Goal: Find contact information: Find contact information

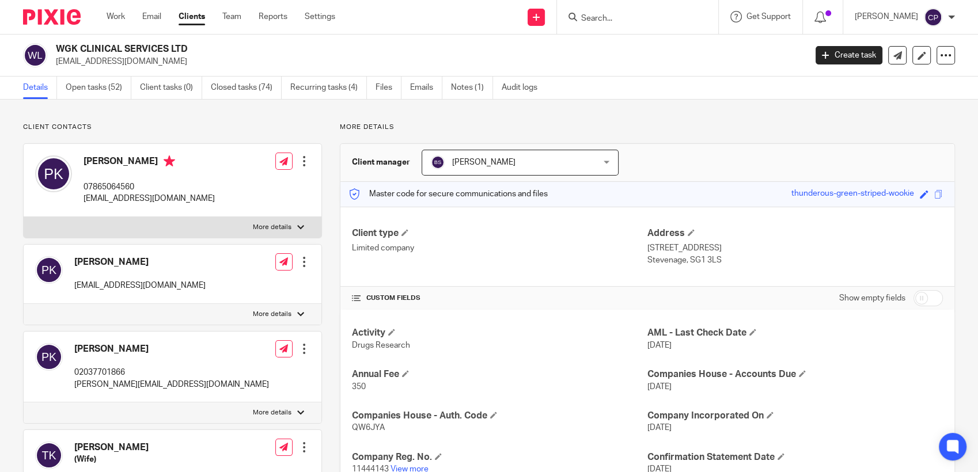
click at [508, 16] on input "Search" at bounding box center [632, 19] width 104 height 10
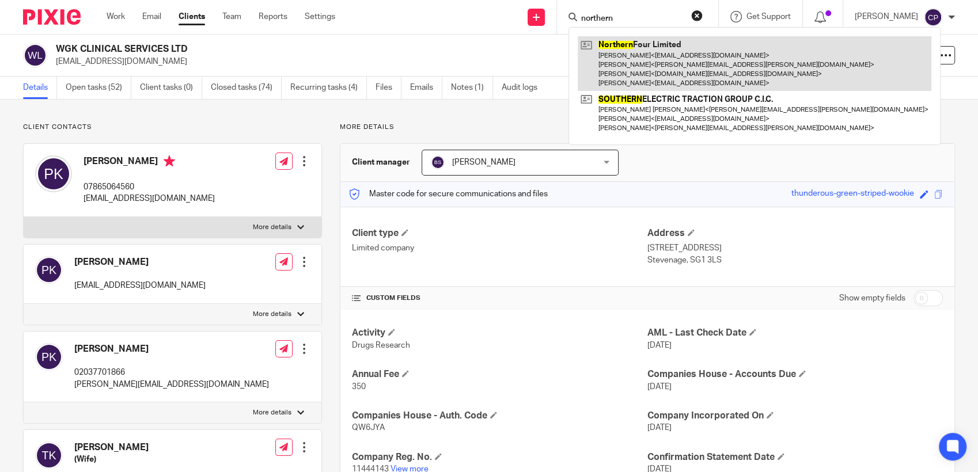
type input "northern"
click at [508, 56] on link at bounding box center [753, 63] width 353 height 55
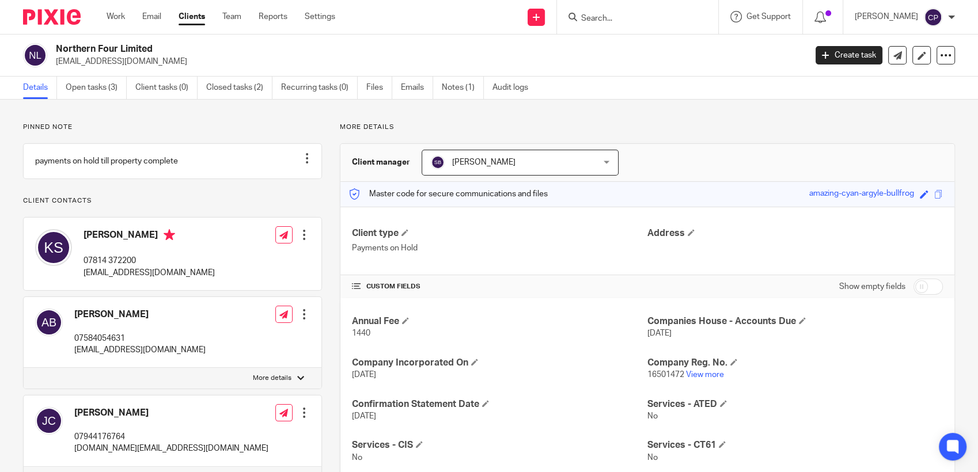
drag, startPoint x: 54, startPoint y: 64, endPoint x: 159, endPoint y: 60, distance: 105.4
click at [159, 60] on div "Northern Four Limited admin@txmproperties.co.uk" at bounding box center [410, 55] width 775 height 24
drag, startPoint x: 159, startPoint y: 60, endPoint x: 141, endPoint y: 62, distance: 18.5
copy p "admin@txmproperties.co.uk"
click at [607, 14] on input "Search" at bounding box center [632, 19] width 104 height 10
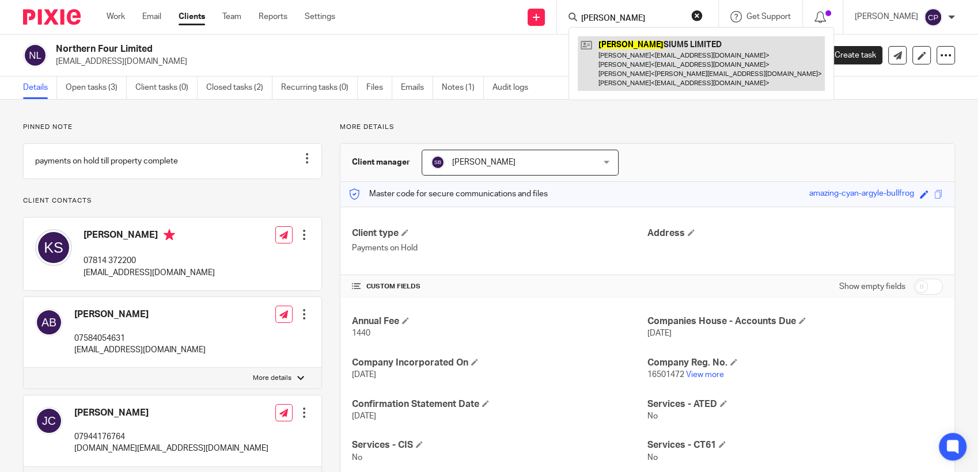
type input "ely"
click at [654, 60] on link at bounding box center [700, 63] width 247 height 55
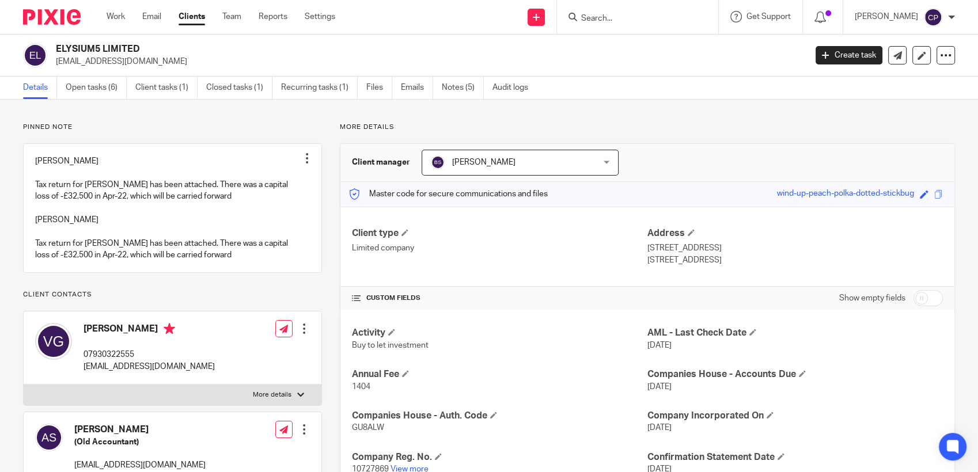
drag, startPoint x: 55, startPoint y: 63, endPoint x: 198, endPoint y: 75, distance: 143.9
click at [198, 75] on div "ELYSIUM5 LIMITED vineetgupta410@gmail.com Create task Update from Companies Hou…" at bounding box center [489, 56] width 978 height 42
drag, startPoint x: 198, startPoint y: 75, endPoint x: 127, endPoint y: 64, distance: 71.7
copy p "vineetgupta410@gmail.com"
click at [591, 17] on input "Search" at bounding box center [632, 19] width 104 height 10
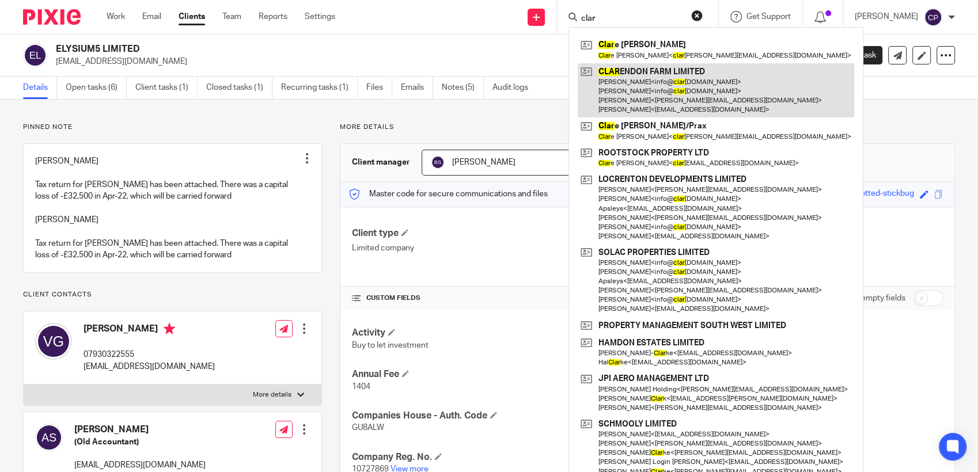
type input "clar"
click at [635, 86] on link at bounding box center [715, 90] width 276 height 55
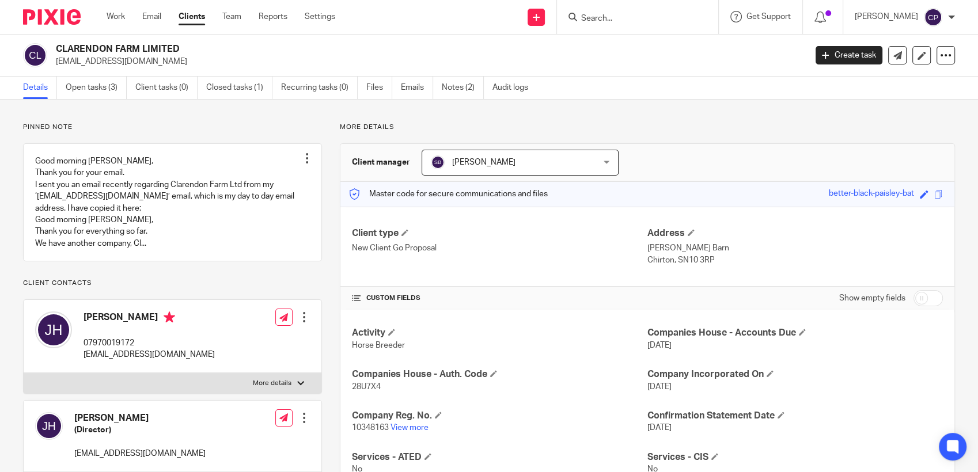
drag, startPoint x: 56, startPoint y: 64, endPoint x: 166, endPoint y: 69, distance: 110.1
click at [166, 69] on div "CLARENDON FARM LIMITED [EMAIL_ADDRESS][DOMAIN_NAME] Create task Update from Com…" at bounding box center [489, 56] width 978 height 42
drag, startPoint x: 166, startPoint y: 69, endPoint x: 132, endPoint y: 66, distance: 34.1
copy p "[EMAIL_ADDRESS][DOMAIN_NAME]"
click at [592, 20] on input "Search" at bounding box center [632, 19] width 104 height 10
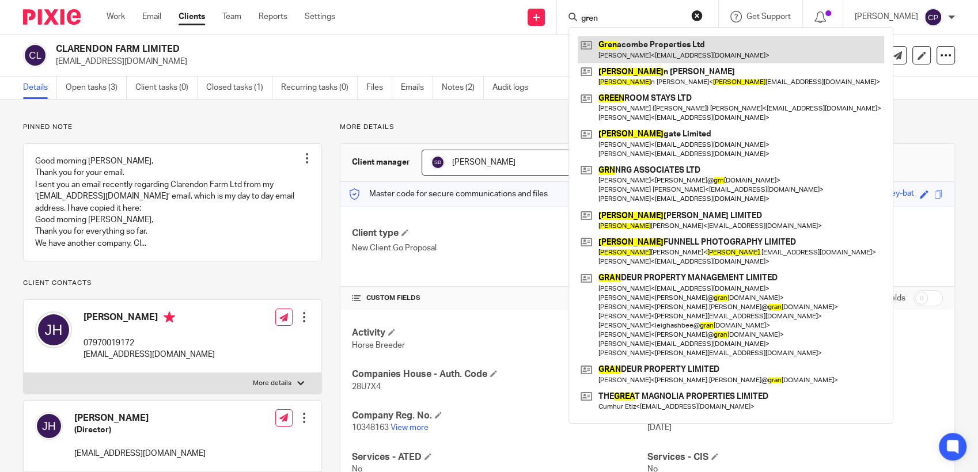
type input "gren"
click at [653, 58] on link at bounding box center [730, 49] width 306 height 26
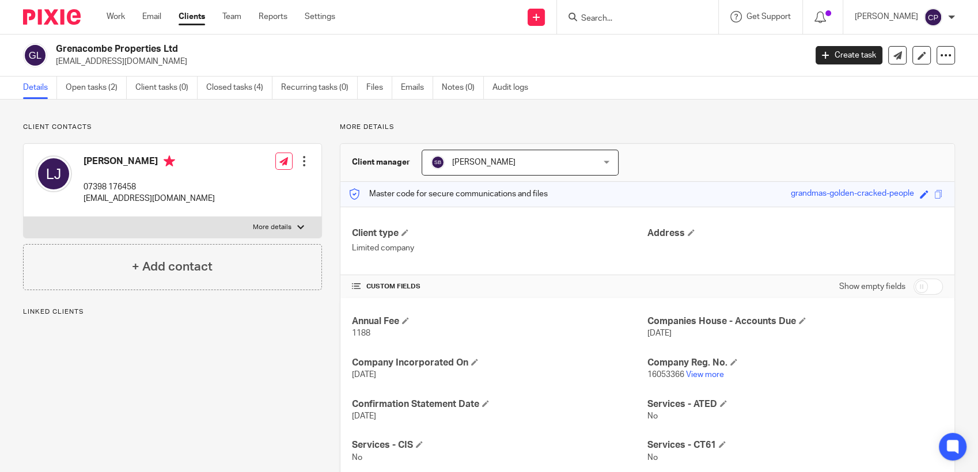
drag, startPoint x: 54, startPoint y: 62, endPoint x: 207, endPoint y: 62, distance: 153.1
click at [207, 62] on div "Grenacombe Properties Ltd lisajoannejackson18@gmail.com" at bounding box center [410, 55] width 775 height 24
drag, startPoint x: 207, startPoint y: 62, endPoint x: 157, endPoint y: 63, distance: 50.7
copy p "lisajoannejackson18@gmail.com"
click at [603, 20] on input "Search" at bounding box center [632, 19] width 104 height 10
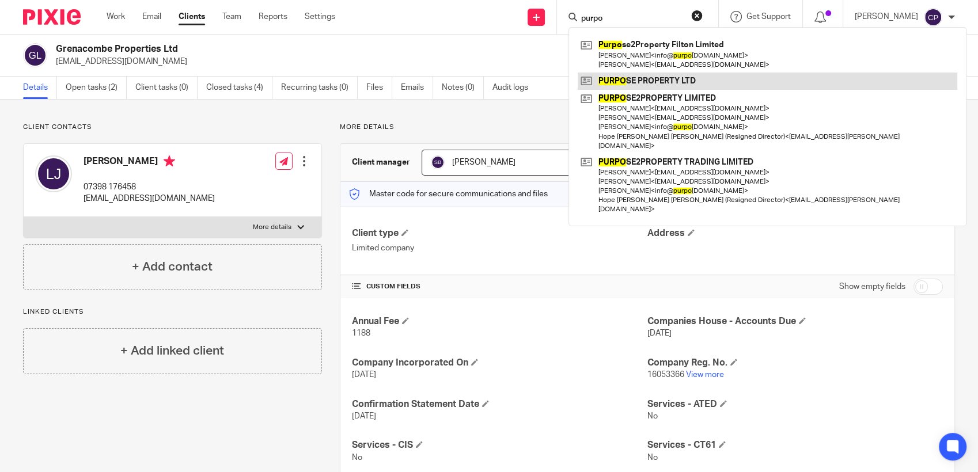
type input "purpo"
click at [626, 82] on link at bounding box center [766, 81] width 379 height 17
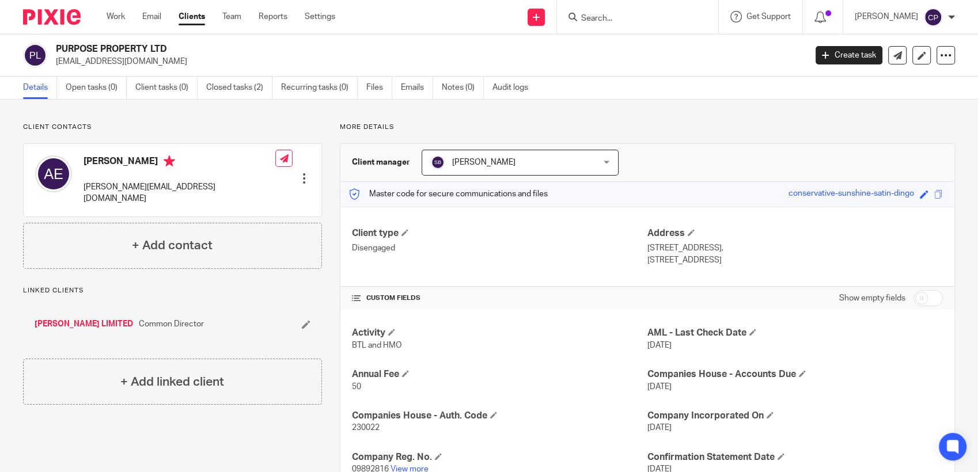
click at [605, 29] on div at bounding box center [637, 17] width 161 height 34
click at [602, 22] on input "Search" at bounding box center [632, 19] width 104 height 10
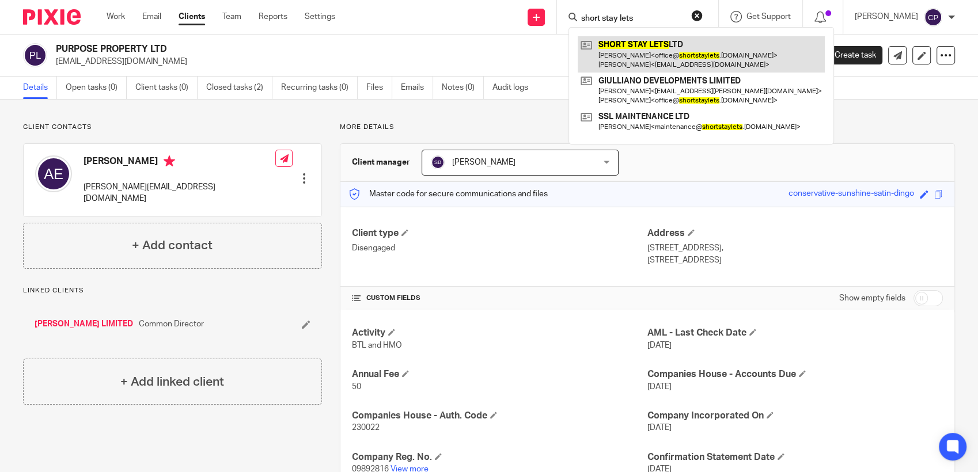
type input "short stay lets"
click at [623, 62] on link at bounding box center [700, 54] width 247 height 36
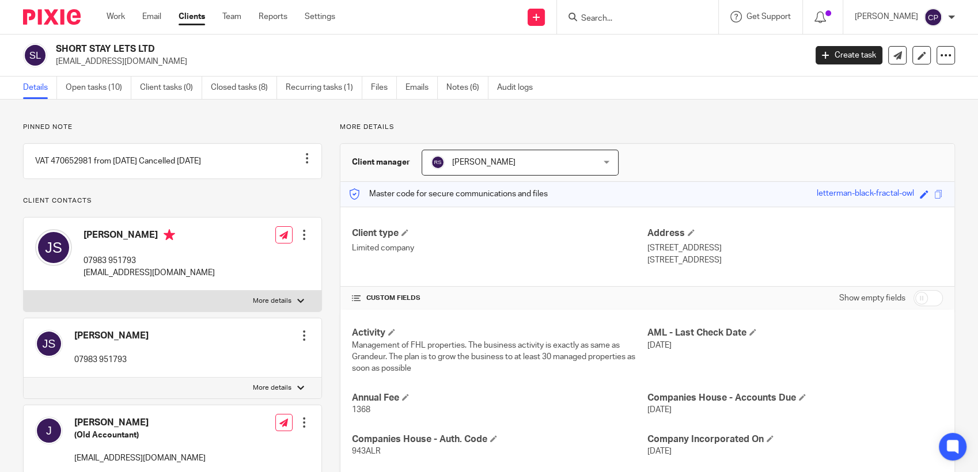
drag, startPoint x: 52, startPoint y: 62, endPoint x: 168, endPoint y: 64, distance: 115.7
click at [168, 64] on div "SHORT STAY LETS LTD office@shortstaylets.co.uk" at bounding box center [410, 55] width 775 height 24
drag, startPoint x: 168, startPoint y: 64, endPoint x: 124, endPoint y: 62, distance: 43.2
copy p "[EMAIL_ADDRESS][DOMAIN_NAME]"
click at [609, 23] on input "Search" at bounding box center [632, 19] width 104 height 10
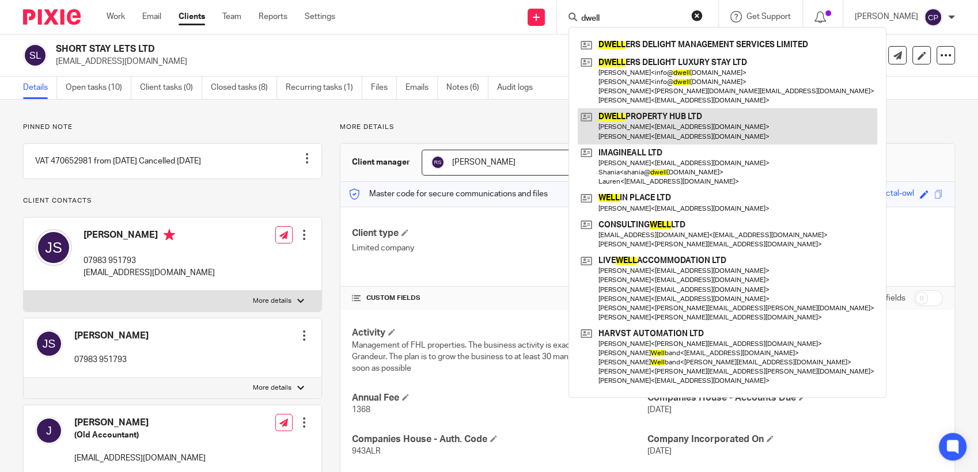
type input "dwell"
click at [638, 137] on link at bounding box center [726, 126] width 299 height 36
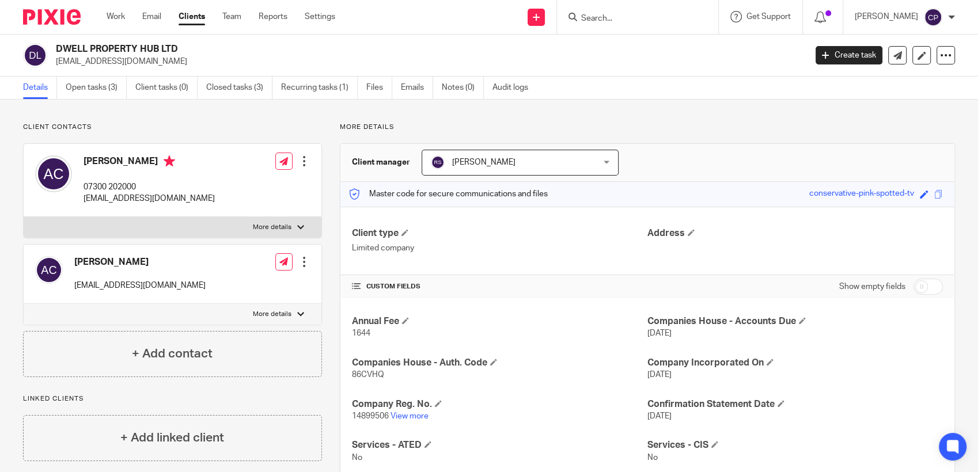
drag, startPoint x: 52, startPoint y: 60, endPoint x: 153, endPoint y: 69, distance: 101.1
click at [153, 69] on div "DWELL PROPERTY HUB LTD adamcolv@icloud.com Create task Update from Companies Ho…" at bounding box center [489, 56] width 978 height 42
drag, startPoint x: 153, startPoint y: 69, endPoint x: 128, endPoint y: 64, distance: 25.7
copy p "adamcolv@icloud.com"
click at [602, 18] on input "Search" at bounding box center [632, 19] width 104 height 10
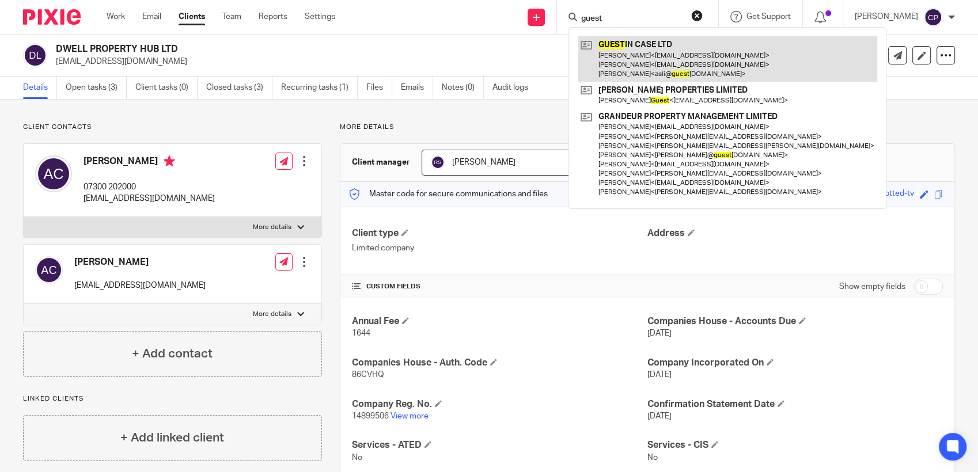
type input "guest"
click at [631, 60] on link at bounding box center [726, 58] width 299 height 45
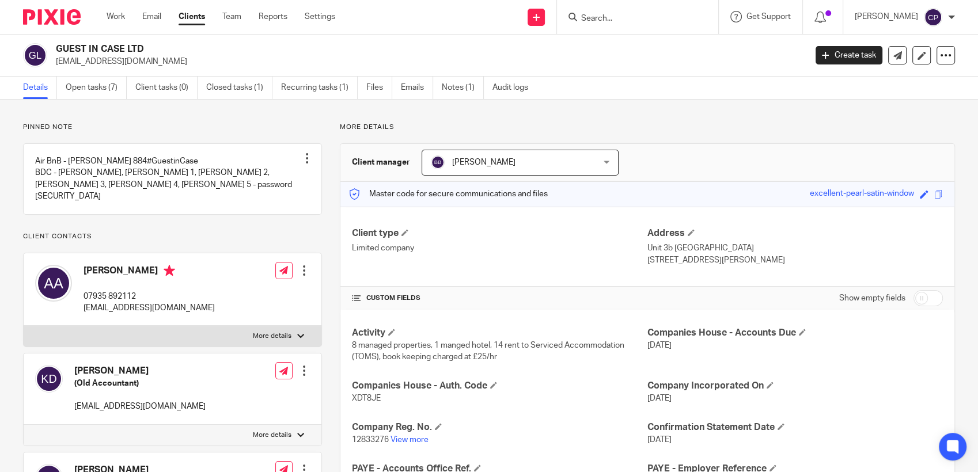
drag, startPoint x: 55, startPoint y: 61, endPoint x: 145, endPoint y: 67, distance: 90.0
click at [145, 67] on div "GUEST IN CASE LTD [EMAIL_ADDRESS][DOMAIN_NAME]" at bounding box center [410, 55] width 775 height 24
drag, startPoint x: 145, startPoint y: 67, endPoint x: 129, endPoint y: 63, distance: 16.5
copy p "[EMAIL_ADDRESS][DOMAIN_NAME]"
click at [623, 20] on input "Search" at bounding box center [632, 19] width 104 height 10
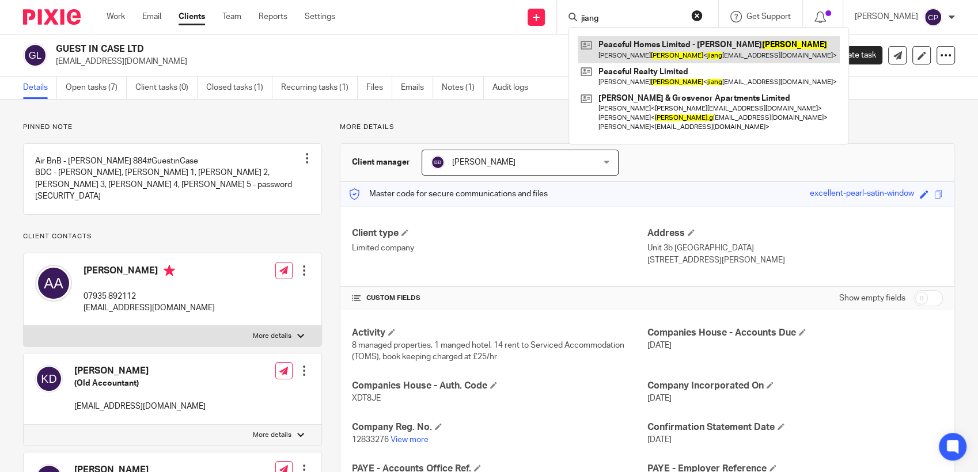
type input "jiang"
click at [648, 56] on link at bounding box center [708, 49] width 262 height 26
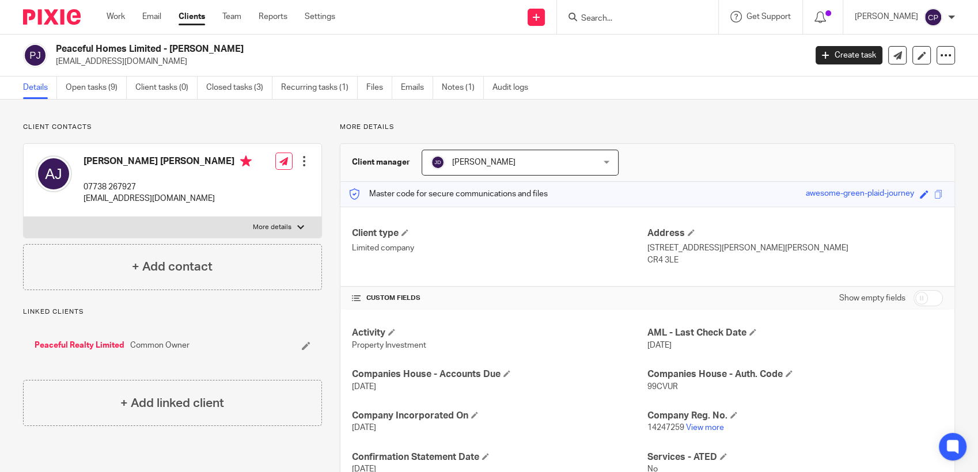
drag, startPoint x: 55, startPoint y: 60, endPoint x: 159, endPoint y: 67, distance: 104.4
click at [159, 67] on div "Peaceful Homes Limited - Angela Jiang jianglei_uk@hotmail.com" at bounding box center [410, 55] width 775 height 24
drag, startPoint x: 159, startPoint y: 67, endPoint x: 134, endPoint y: 62, distance: 25.7
copy p "jianglei_uk@hotmail.com"
click at [613, 17] on input "Search" at bounding box center [632, 19] width 104 height 10
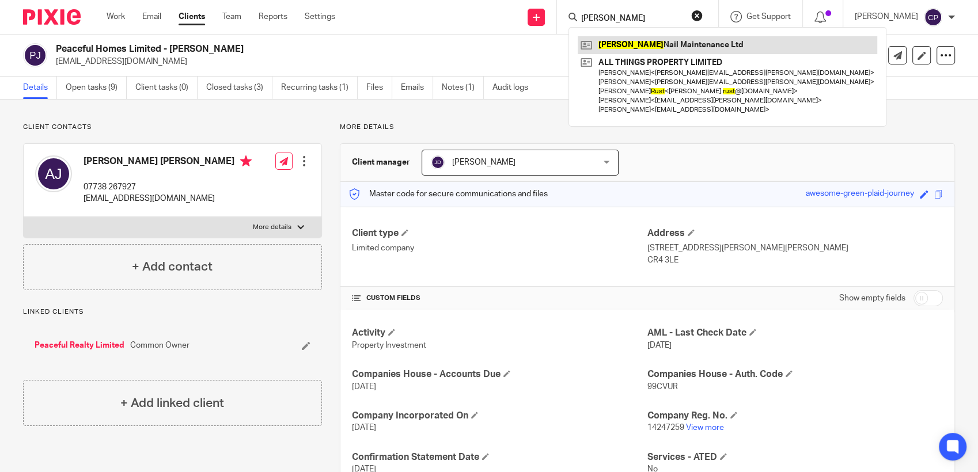
type input "rusty"
click at [615, 44] on link at bounding box center [726, 44] width 299 height 17
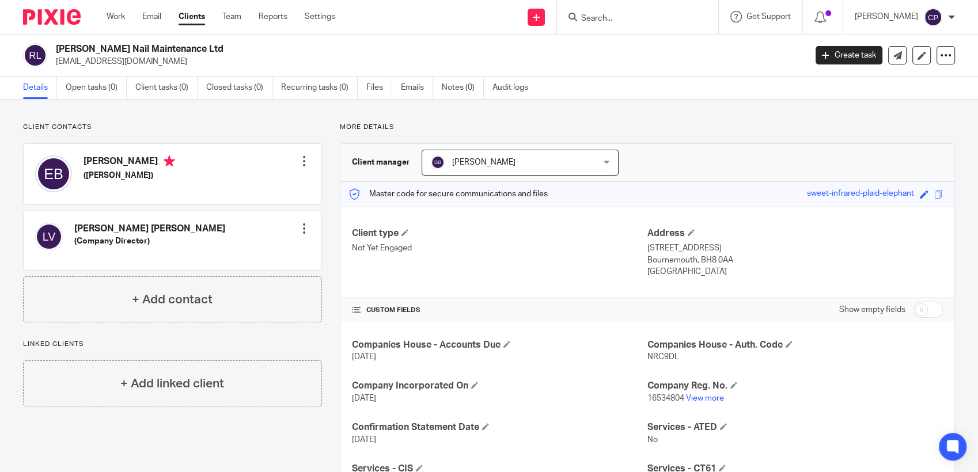
drag, startPoint x: 55, startPoint y: 61, endPoint x: 206, endPoint y: 74, distance: 151.4
click at [206, 74] on div "[PERSON_NAME] Nail Maintenance Ltd [EMAIL_ADDRESS][DOMAIN_NAME] Create task Upd…" at bounding box center [489, 56] width 978 height 42
drag, startPoint x: 206, startPoint y: 74, endPoint x: 152, endPoint y: 64, distance: 54.9
copy p "[EMAIL_ADDRESS][DOMAIN_NAME]"
click at [606, 20] on input "Search" at bounding box center [632, 19] width 104 height 10
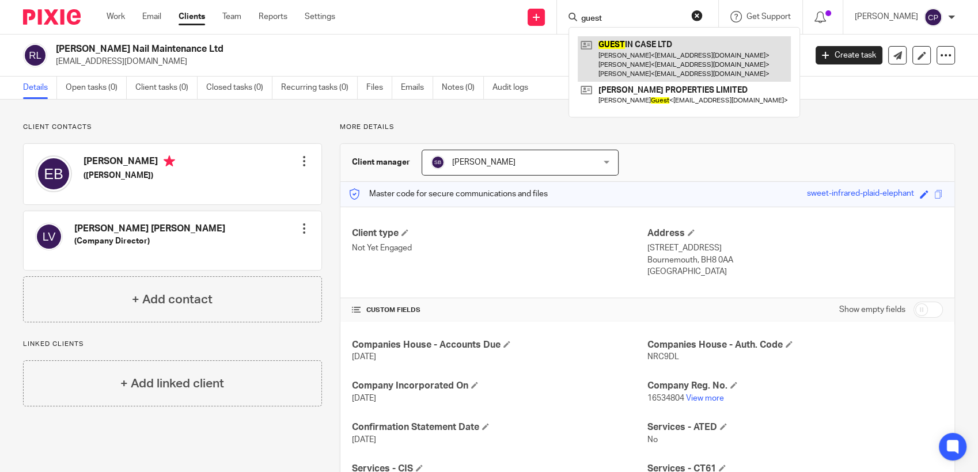
type input "guest"
click at [670, 69] on link at bounding box center [683, 58] width 213 height 45
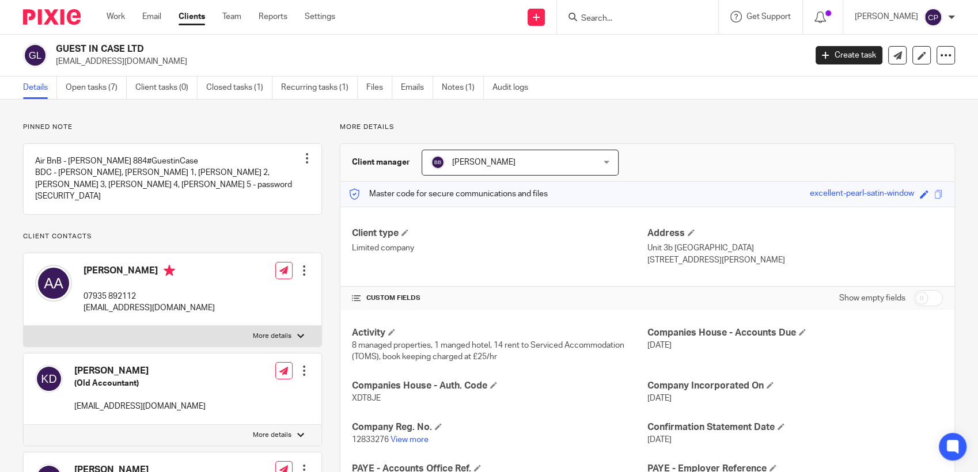
drag, startPoint x: 55, startPoint y: 63, endPoint x: 166, endPoint y: 58, distance: 111.2
click at [166, 58] on div "GUEST IN CASE LTD [EMAIL_ADDRESS][DOMAIN_NAME]" at bounding box center [410, 55] width 775 height 24
drag, startPoint x: 166, startPoint y: 58, endPoint x: 101, endPoint y: 56, distance: 65.1
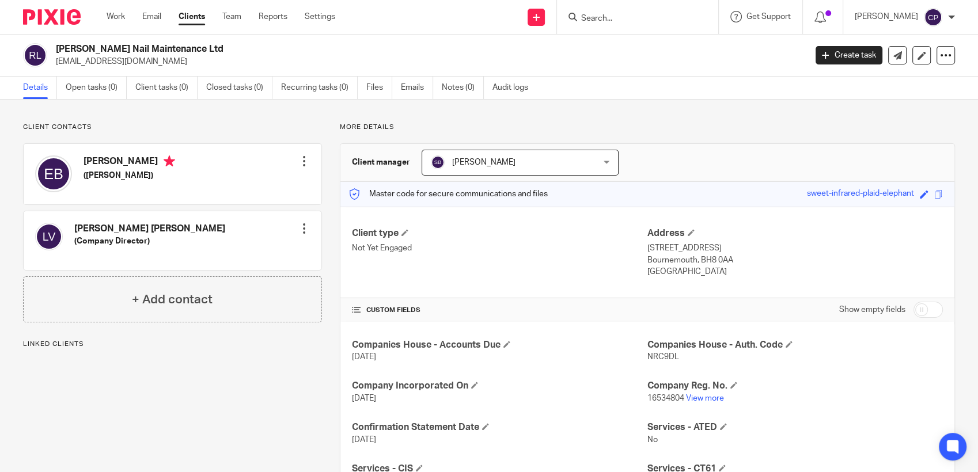
click at [622, 18] on input "Search" at bounding box center [632, 19] width 104 height 10
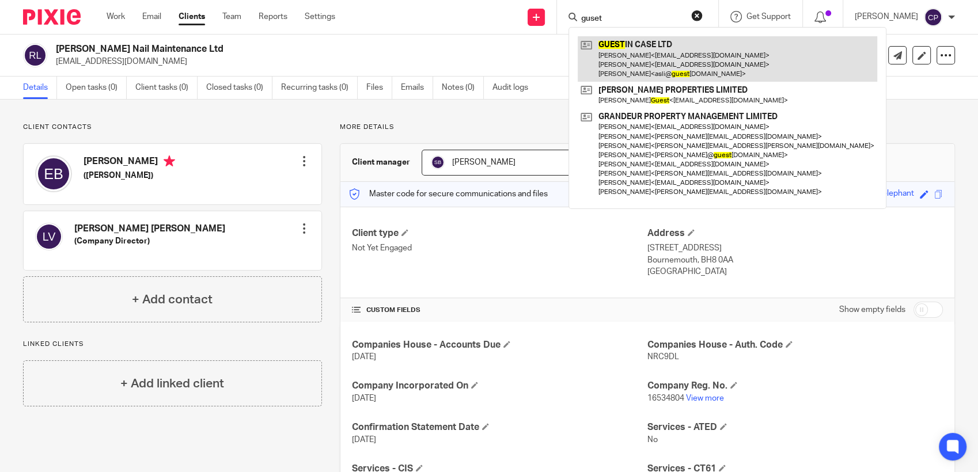
type input "guset"
click at [641, 69] on link at bounding box center [726, 58] width 299 height 45
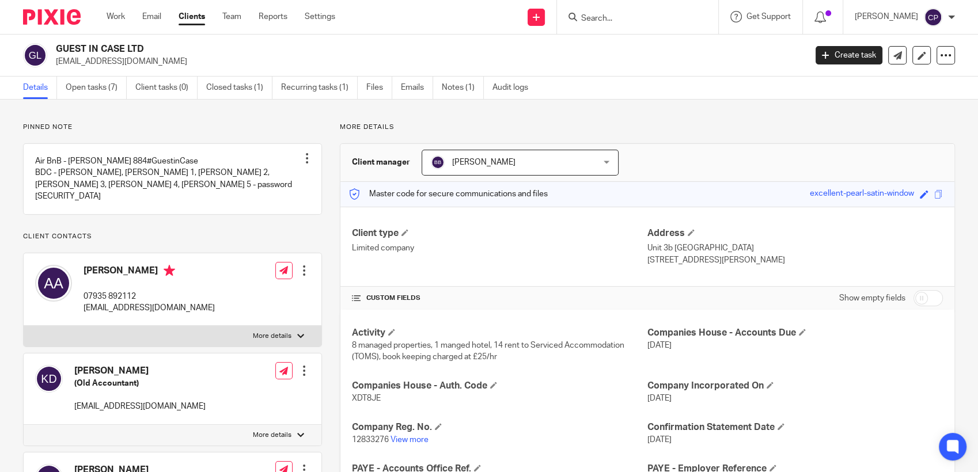
drag, startPoint x: 56, startPoint y: 61, endPoint x: 151, endPoint y: 62, distance: 95.6
click at [151, 62] on p "[EMAIL_ADDRESS][DOMAIN_NAME]" at bounding box center [427, 62] width 742 height 12
drag, startPoint x: 151, startPoint y: 62, endPoint x: 120, endPoint y: 60, distance: 31.7
copy p "[EMAIL_ADDRESS][DOMAIN_NAME]"
click at [608, 18] on input "Search" at bounding box center [632, 19] width 104 height 10
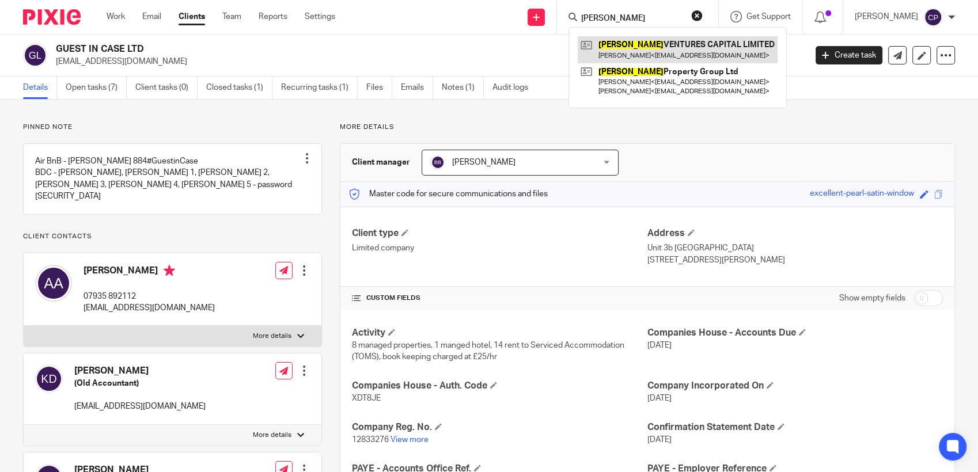
type input "[PERSON_NAME]"
click at [639, 49] on link at bounding box center [677, 49] width 200 height 26
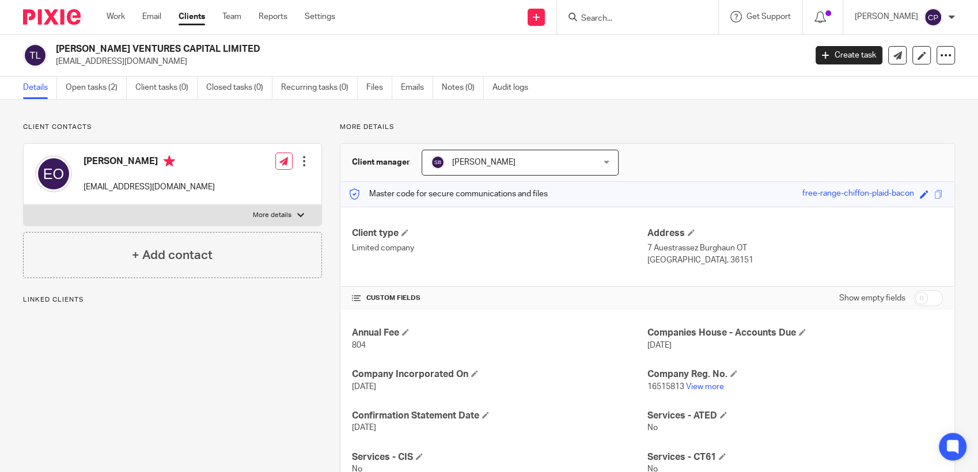
drag, startPoint x: 54, startPoint y: 66, endPoint x: 143, endPoint y: 66, distance: 89.2
click at [143, 66] on div "[PERSON_NAME] VENTURES CAPITAL LIMITED [EMAIL_ADDRESS][DOMAIN_NAME]" at bounding box center [410, 55] width 775 height 24
drag, startPoint x: 143, startPoint y: 66, endPoint x: 112, endPoint y: 62, distance: 31.3
copy p "erolozgoz9@gmail.com"
click at [606, 17] on input "Search" at bounding box center [632, 19] width 104 height 10
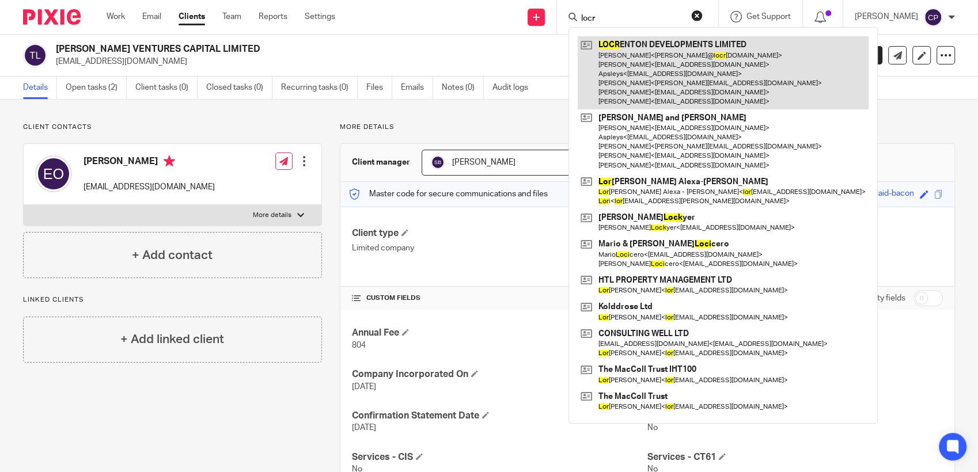
type input "locr"
click at [659, 71] on link at bounding box center [722, 72] width 291 height 73
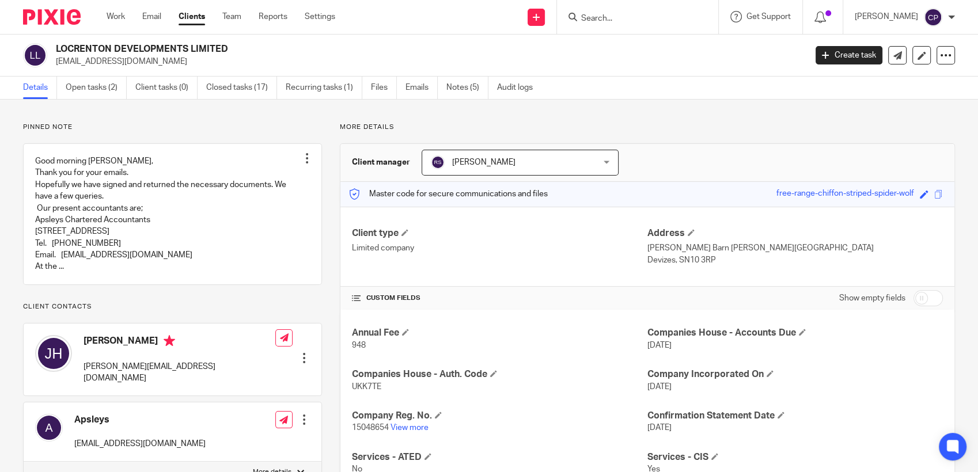
drag, startPoint x: 54, startPoint y: 63, endPoint x: 183, endPoint y: 63, distance: 129.0
click at [183, 63] on div "LOCRENTON DEVELOPMENTS LIMITED [EMAIL_ADDRESS][DOMAIN_NAME]" at bounding box center [410, 55] width 775 height 24
drag, startPoint x: 183, startPoint y: 63, endPoint x: 127, endPoint y: 63, distance: 56.4
copy p "[EMAIL_ADDRESS][DOMAIN_NAME]"
click at [595, 18] on input "Search" at bounding box center [632, 19] width 104 height 10
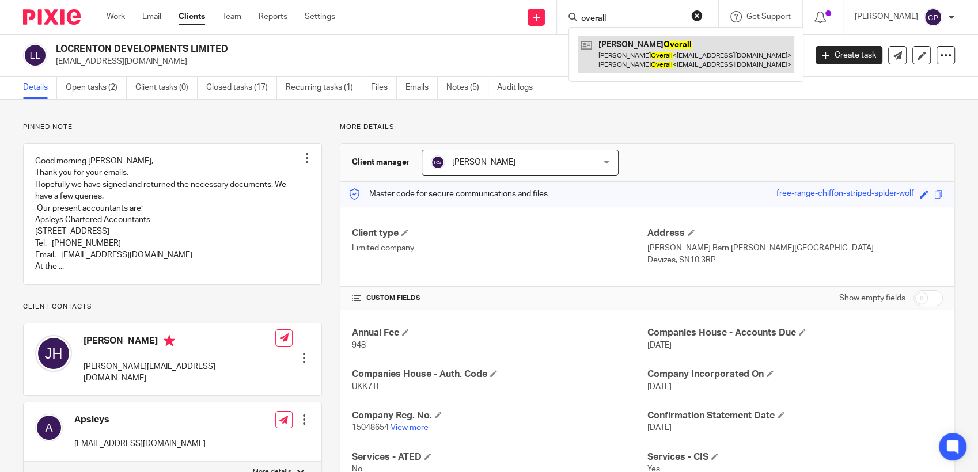
type input "overall"
click at [650, 67] on link at bounding box center [685, 54] width 216 height 36
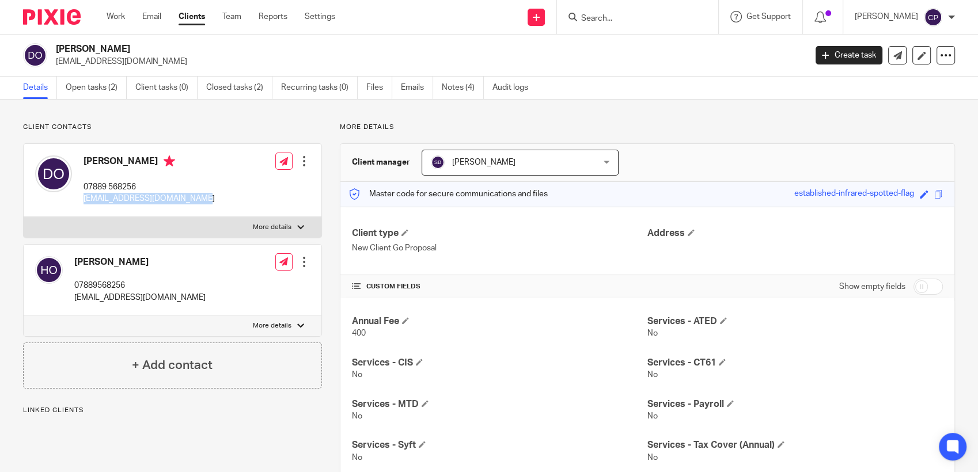
drag, startPoint x: 79, startPoint y: 196, endPoint x: 208, endPoint y: 200, distance: 129.0
click at [208, 200] on div "David Overall 07889 568256 davidoverall@btinternet.com Edit contact Create clie…" at bounding box center [173, 180] width 298 height 73
drag, startPoint x: 208, startPoint y: 200, endPoint x: 164, endPoint y: 198, distance: 44.9
copy p "davidoverall@btinternet.com"
click at [592, 19] on input "Search" at bounding box center [632, 19] width 104 height 10
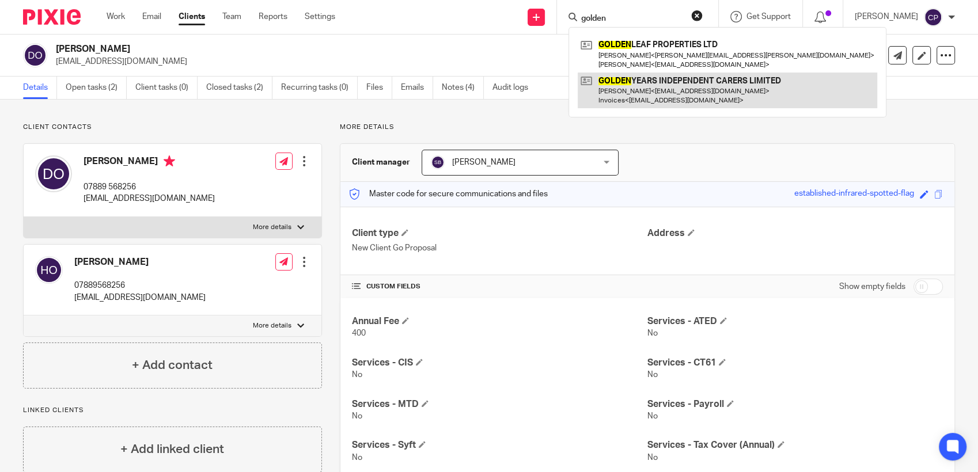
type input "golden"
click at [648, 96] on link at bounding box center [726, 91] width 299 height 36
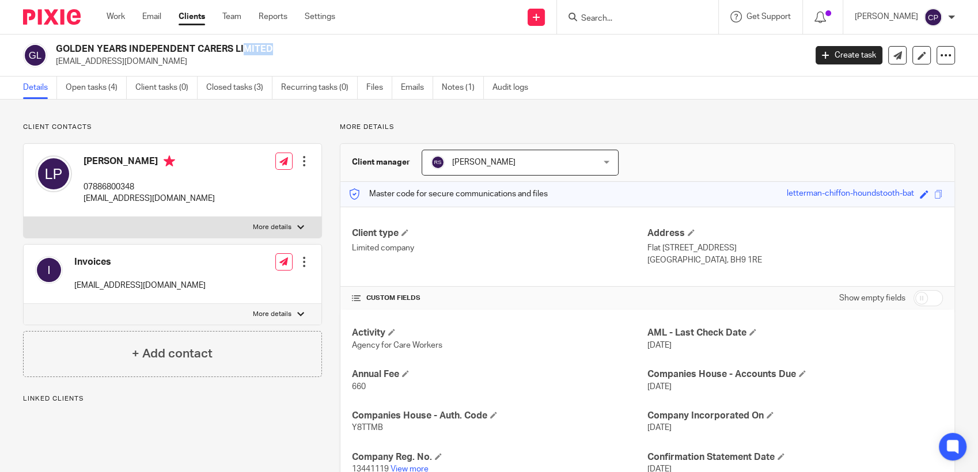
drag, startPoint x: 54, startPoint y: 58, endPoint x: 161, endPoint y: 55, distance: 106.5
click at [161, 55] on div "GOLDEN YEARS INDEPENDENT CARERS LIMITED [EMAIL_ADDRESS][DOMAIN_NAME]" at bounding box center [410, 55] width 775 height 24
drag, startPoint x: 161, startPoint y: 55, endPoint x: 64, endPoint y: 62, distance: 97.0
click at [64, 62] on p "[EMAIL_ADDRESS][DOMAIN_NAME]" at bounding box center [427, 62] width 742 height 12
drag, startPoint x: 55, startPoint y: 62, endPoint x: 159, endPoint y: 58, distance: 103.7
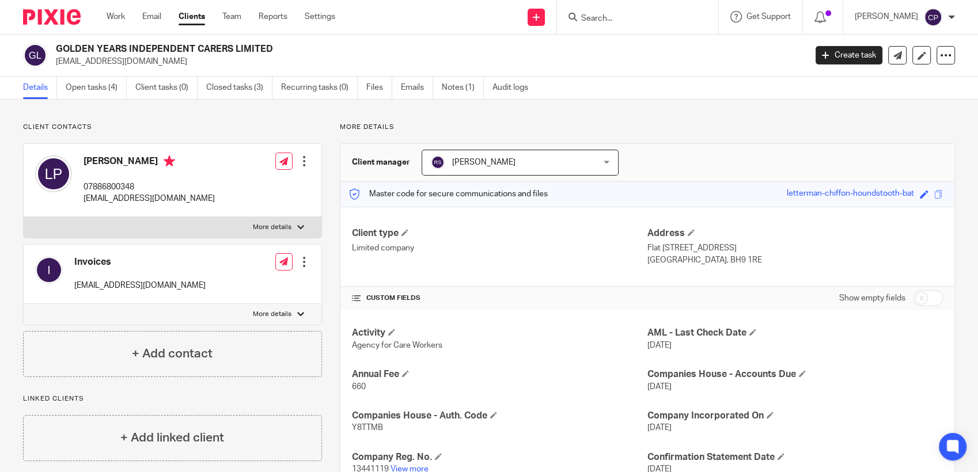
click at [159, 58] on p "lucylivparker@gmail.com" at bounding box center [427, 62] width 742 height 12
drag, startPoint x: 159, startPoint y: 58, endPoint x: 116, endPoint y: 62, distance: 43.4
copy p "lucylivparker@gmail.com"
click at [602, 12] on form at bounding box center [641, 17] width 123 height 14
click at [601, 20] on input "Search" at bounding box center [632, 19] width 104 height 10
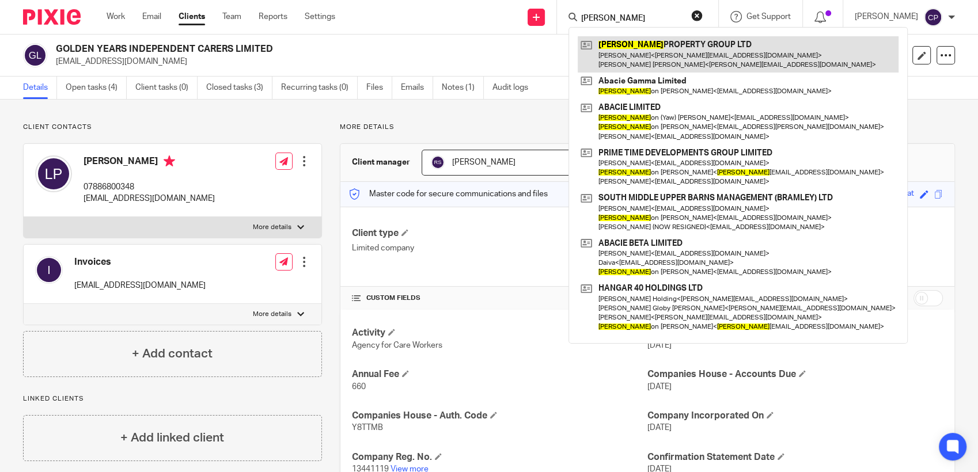
type input "jas"
click at [628, 56] on link at bounding box center [737, 54] width 321 height 36
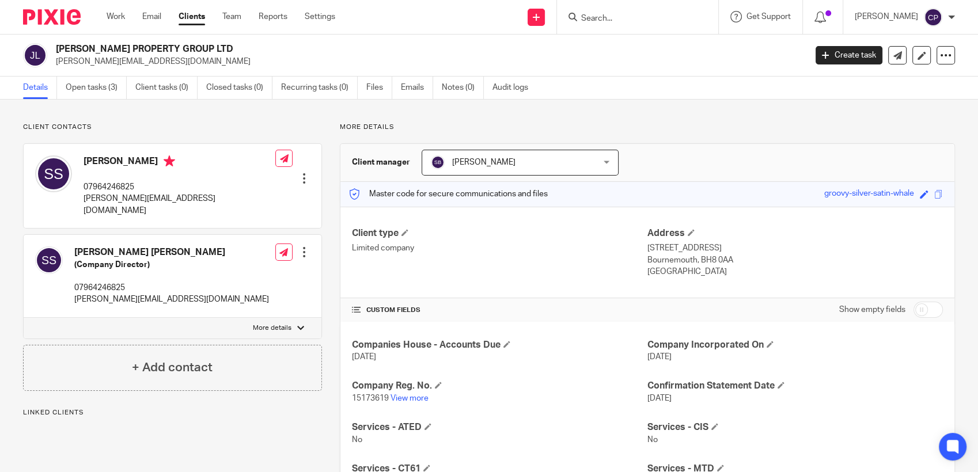
drag, startPoint x: 55, startPoint y: 63, endPoint x: 165, endPoint y: 63, distance: 109.4
click at [165, 63] on div "[PERSON_NAME] PROPERTY GROUP LTD [PERSON_NAME][EMAIL_ADDRESS][DOMAIN_NAME]" at bounding box center [410, 55] width 775 height 24
drag, startPoint x: 165, startPoint y: 63, endPoint x: 128, endPoint y: 63, distance: 36.3
copy p "[PERSON_NAME][EMAIL_ADDRESS][DOMAIN_NAME]"
click at [606, 16] on input "Search" at bounding box center [632, 19] width 104 height 10
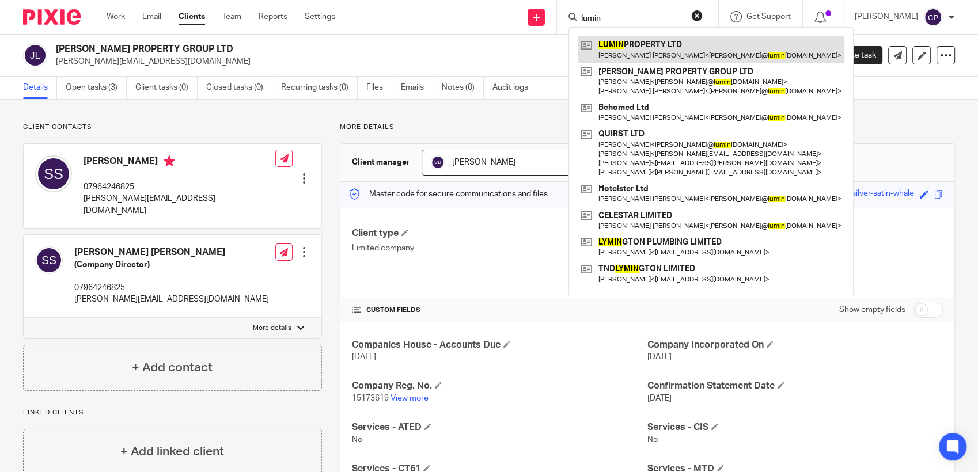
type input "lumin"
click at [638, 57] on link at bounding box center [710, 49] width 267 height 26
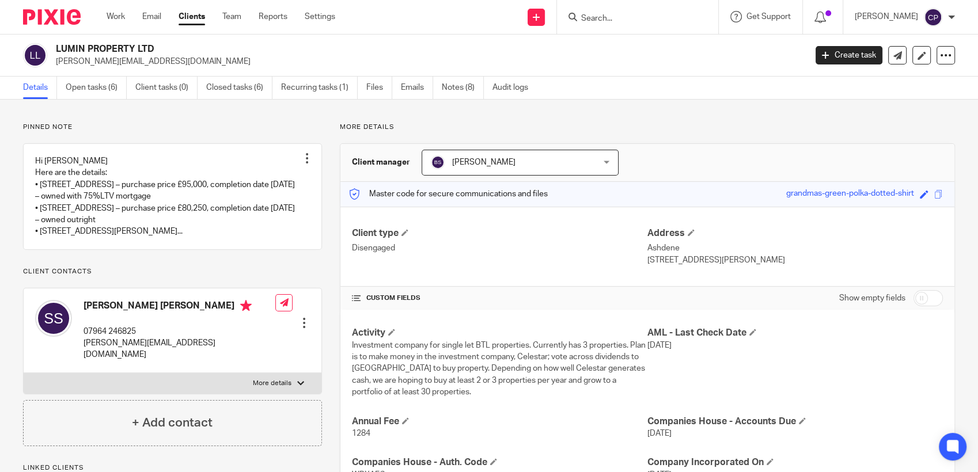
click at [586, 21] on input "Search" at bounding box center [632, 19] width 104 height 10
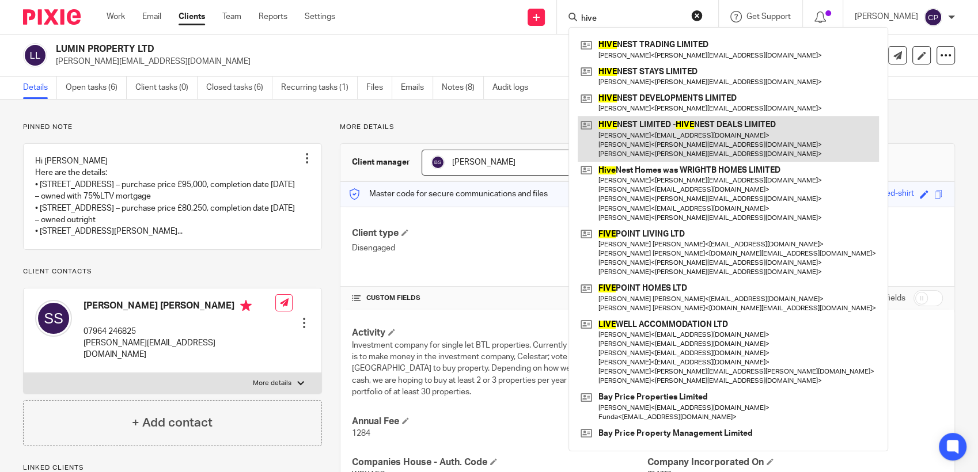
type input "hive"
click at [657, 140] on link at bounding box center [727, 138] width 301 height 45
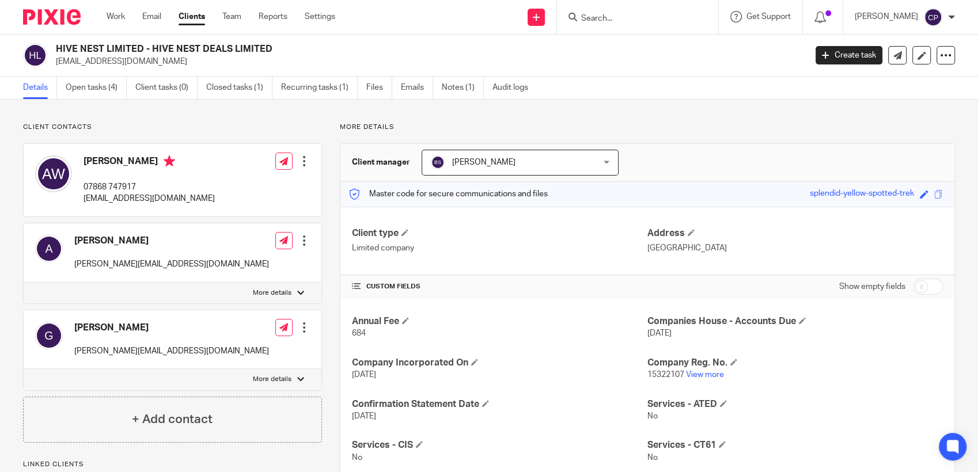
drag, startPoint x: 55, startPoint y: 58, endPoint x: 168, endPoint y: 67, distance: 112.7
click at [168, 67] on div "HIVE NEST LIMITED - HIVE NEST DEALS LIMITED [EMAIL_ADDRESS][DOMAIN_NAME] Create…" at bounding box center [489, 56] width 978 height 42
drag, startPoint x: 168, startPoint y: 67, endPoint x: 129, endPoint y: 62, distance: 39.0
copy p "[EMAIL_ADDRESS][DOMAIN_NAME]"
click at [611, 21] on input "Search" at bounding box center [632, 19] width 104 height 10
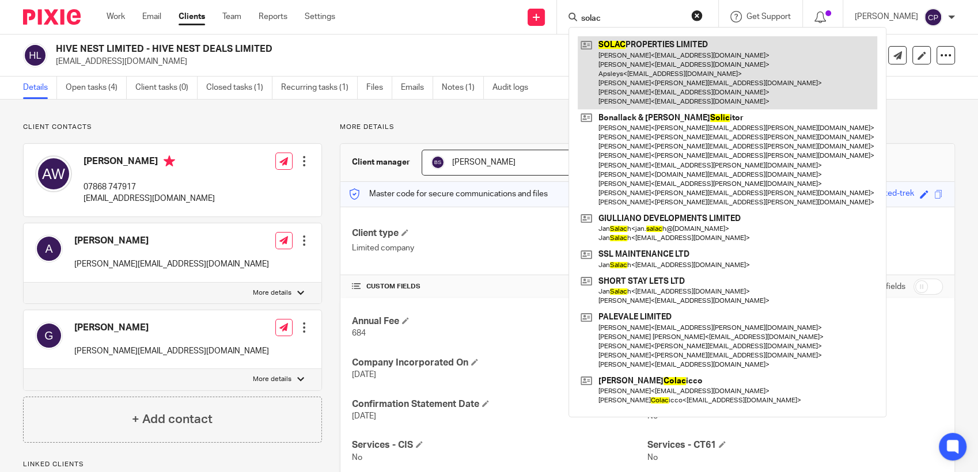
type input "solac"
click at [628, 63] on link at bounding box center [726, 72] width 299 height 73
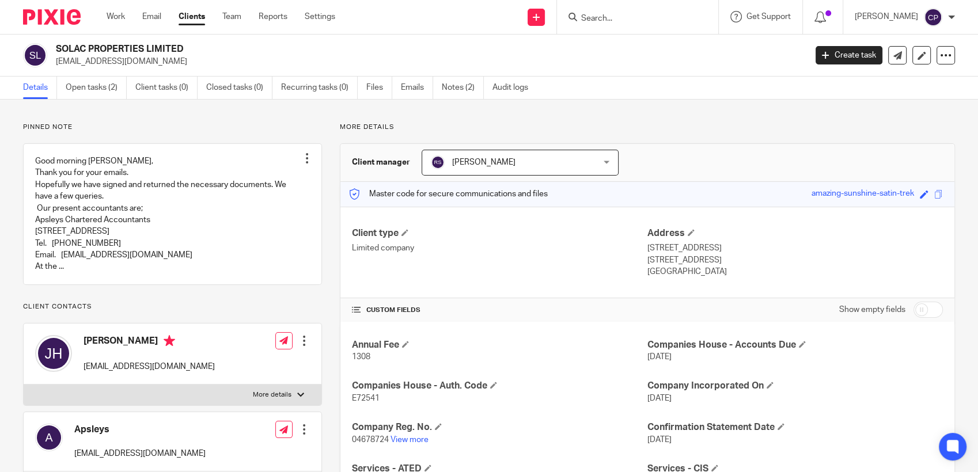
drag, startPoint x: 56, startPoint y: 64, endPoint x: 158, endPoint y: 63, distance: 102.5
click at [158, 63] on p "[EMAIL_ADDRESS][DOMAIN_NAME]" at bounding box center [427, 62] width 742 height 12
drag, startPoint x: 158, startPoint y: 63, endPoint x: 142, endPoint y: 64, distance: 16.2
copy p "info@clarendonfarm.com"
click at [613, 14] on input "Search" at bounding box center [632, 19] width 104 height 10
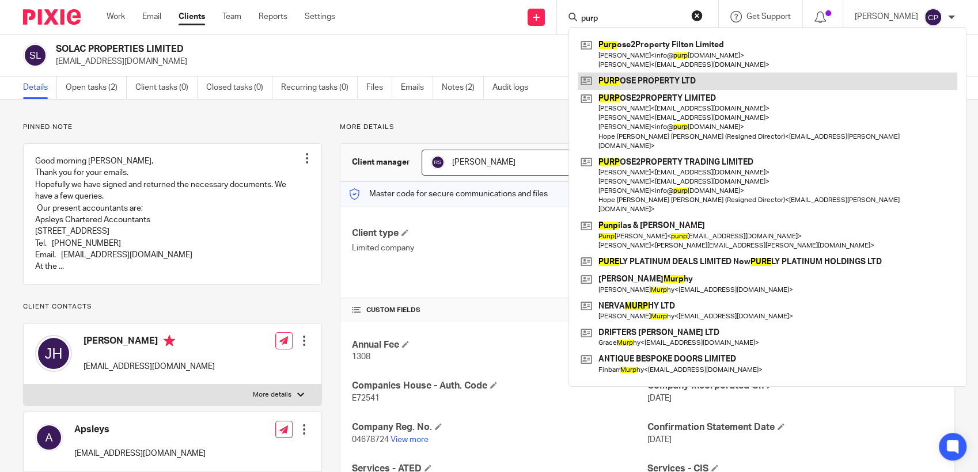
type input "purp"
click at [644, 78] on link at bounding box center [766, 81] width 379 height 17
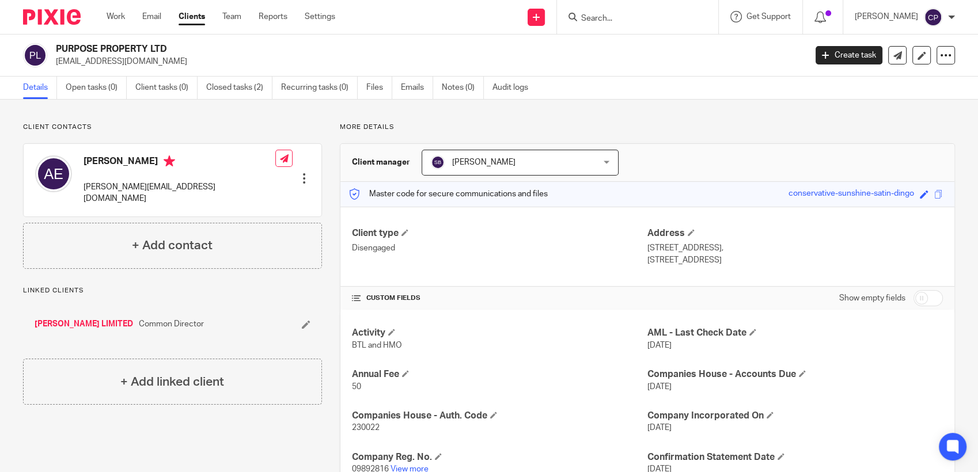
click at [598, 20] on input "Search" at bounding box center [632, 19] width 104 height 10
type input "2 prop"
drag, startPoint x: 615, startPoint y: 19, endPoint x: 561, endPoint y: 24, distance: 54.3
click at [561, 24] on div "Send new email Create task Add client 2 prop I&M PROP ERTY 2 LIMITED Mihai < fl…" at bounding box center [664, 17] width 625 height 34
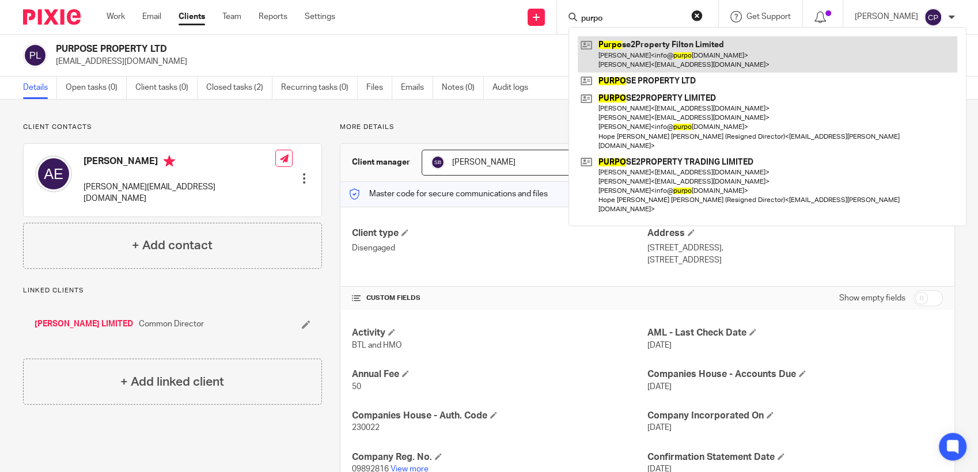
type input "purpo"
click at [603, 54] on link at bounding box center [766, 54] width 379 height 36
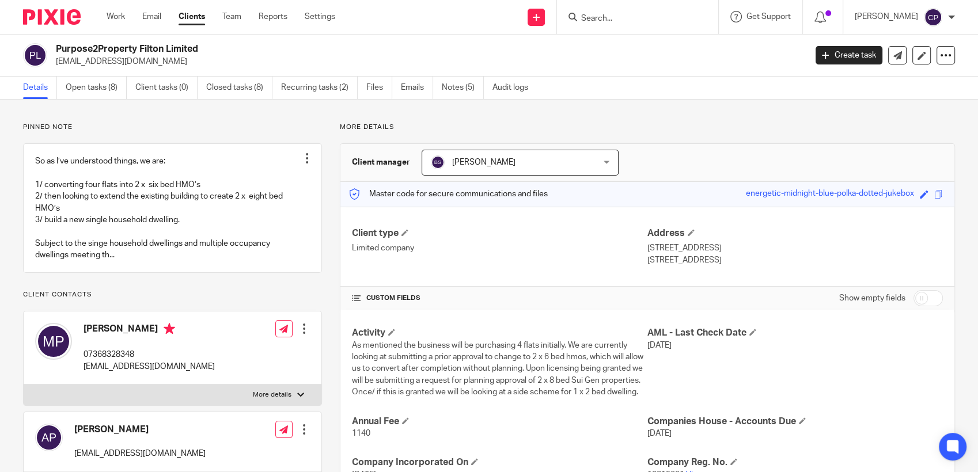
drag, startPoint x: 55, startPoint y: 61, endPoint x: 214, endPoint y: 62, distance: 159.5
click at [216, 62] on div "Purpose2Property Filton Limited [EMAIL_ADDRESS][DOMAIN_NAME]" at bounding box center [410, 55] width 775 height 24
drag, startPoint x: 214, startPoint y: 62, endPoint x: 146, endPoint y: 63, distance: 67.9
copy p "[EMAIL_ADDRESS][DOMAIN_NAME]"
click at [613, 18] on input "Search" at bounding box center [632, 19] width 104 height 10
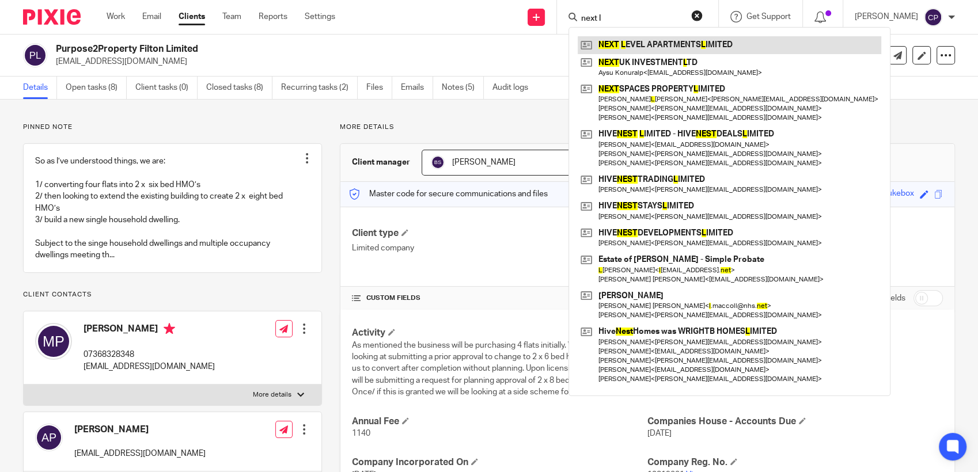
type input "next l"
click at [638, 44] on link at bounding box center [728, 44] width 303 height 17
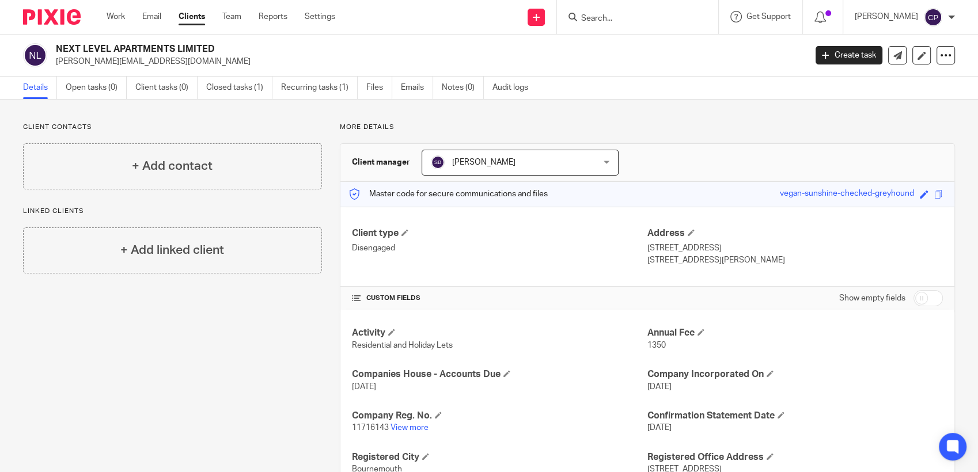
click at [602, 19] on input "Search" at bounding box center [632, 19] width 104 height 10
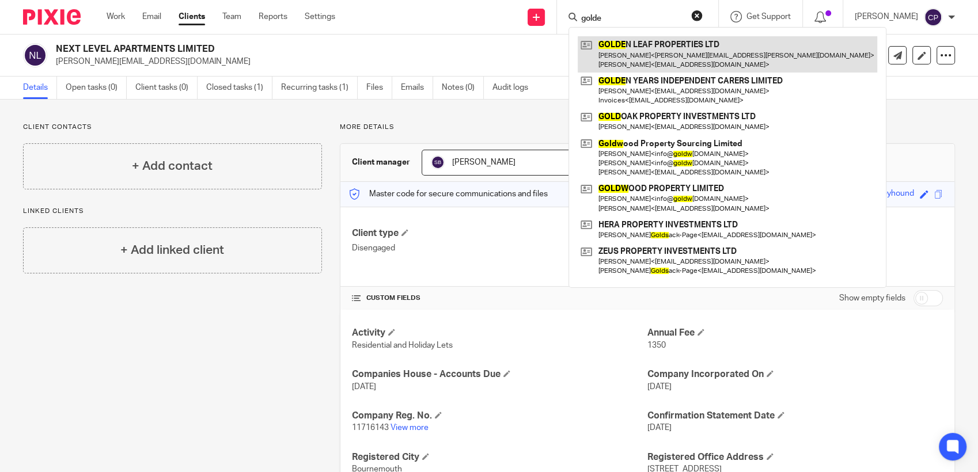
type input "golde"
click at [641, 60] on link at bounding box center [726, 54] width 299 height 36
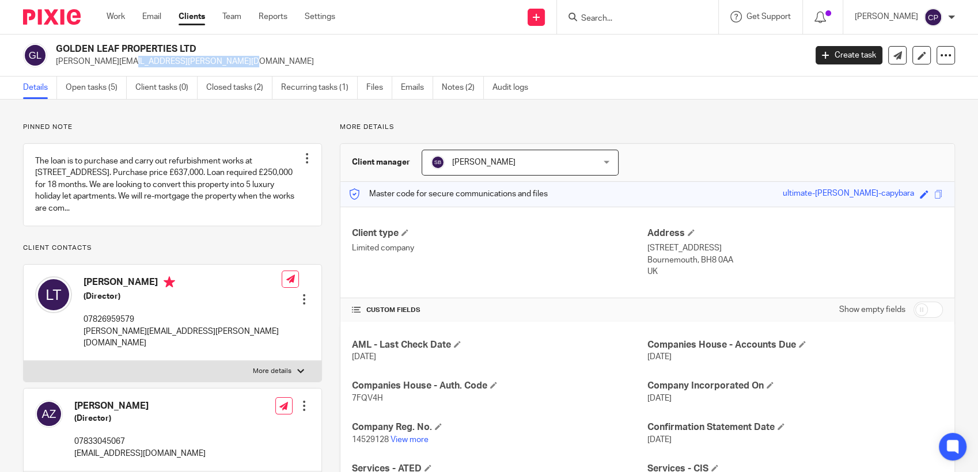
drag, startPoint x: 52, startPoint y: 58, endPoint x: 166, endPoint y: 59, distance: 114.0
click at [166, 59] on div "GOLDEN LEAF PROPERTIES LTD lidia.talai@googlemail.com" at bounding box center [410, 55] width 775 height 24
drag, startPoint x: 166, startPoint y: 59, endPoint x: 126, endPoint y: 59, distance: 39.7
copy p "lidia.talai@googlemail.com"
click at [605, 21] on input "Search" at bounding box center [632, 19] width 104 height 10
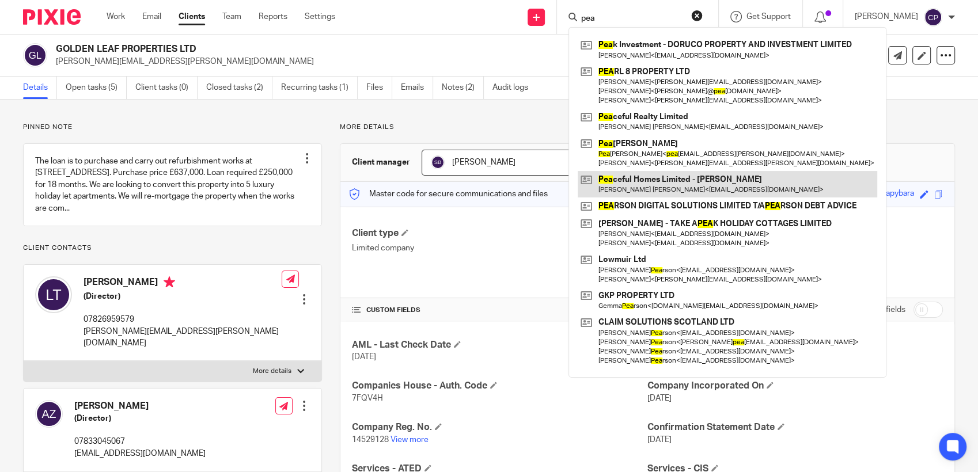
type input "pea"
click at [622, 193] on link at bounding box center [726, 184] width 299 height 26
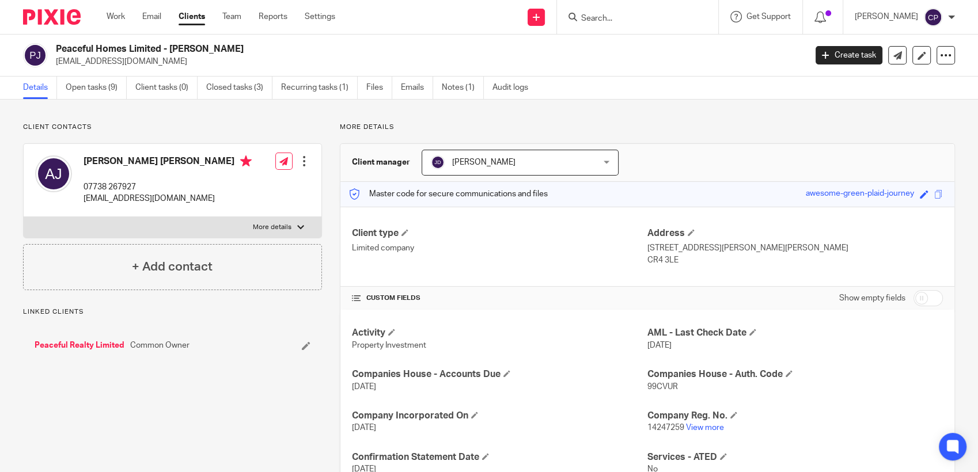
drag, startPoint x: 54, startPoint y: 63, endPoint x: 180, endPoint y: 72, distance: 127.0
click at [180, 72] on div "Peaceful Homes Limited - [PERSON_NAME] [EMAIL_ADDRESS][DOMAIN_NAME] Create task…" at bounding box center [489, 56] width 978 height 42
drag, startPoint x: 180, startPoint y: 72, endPoint x: 129, endPoint y: 63, distance: 52.0
copy p "[EMAIL_ADDRESS][DOMAIN_NAME]"
click at [594, 20] on input "Search" at bounding box center [632, 19] width 104 height 10
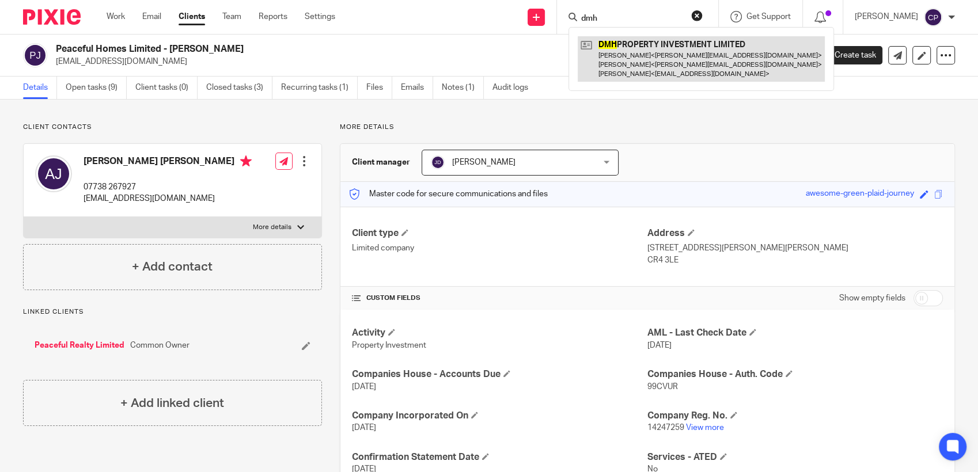
type input "dmh"
click at [623, 55] on link at bounding box center [700, 58] width 247 height 45
